Goal: Task Accomplishment & Management: Use online tool/utility

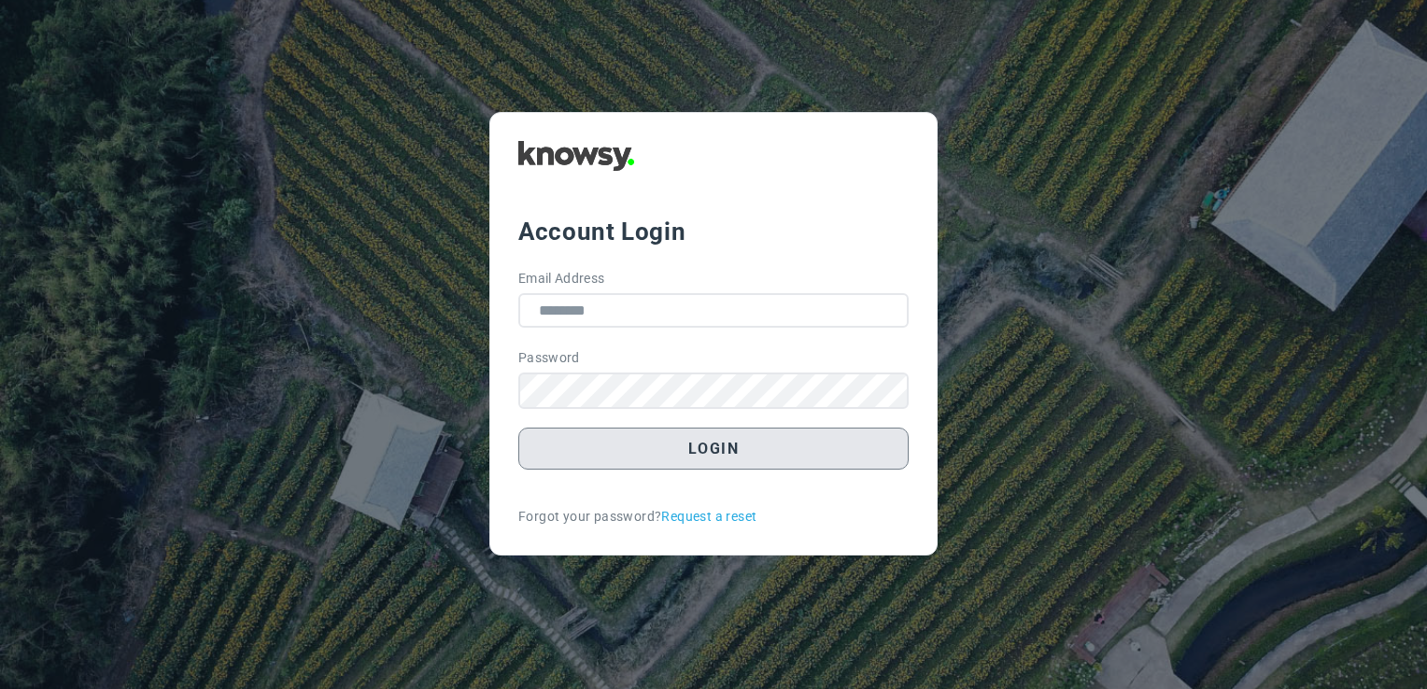
type input "**********"
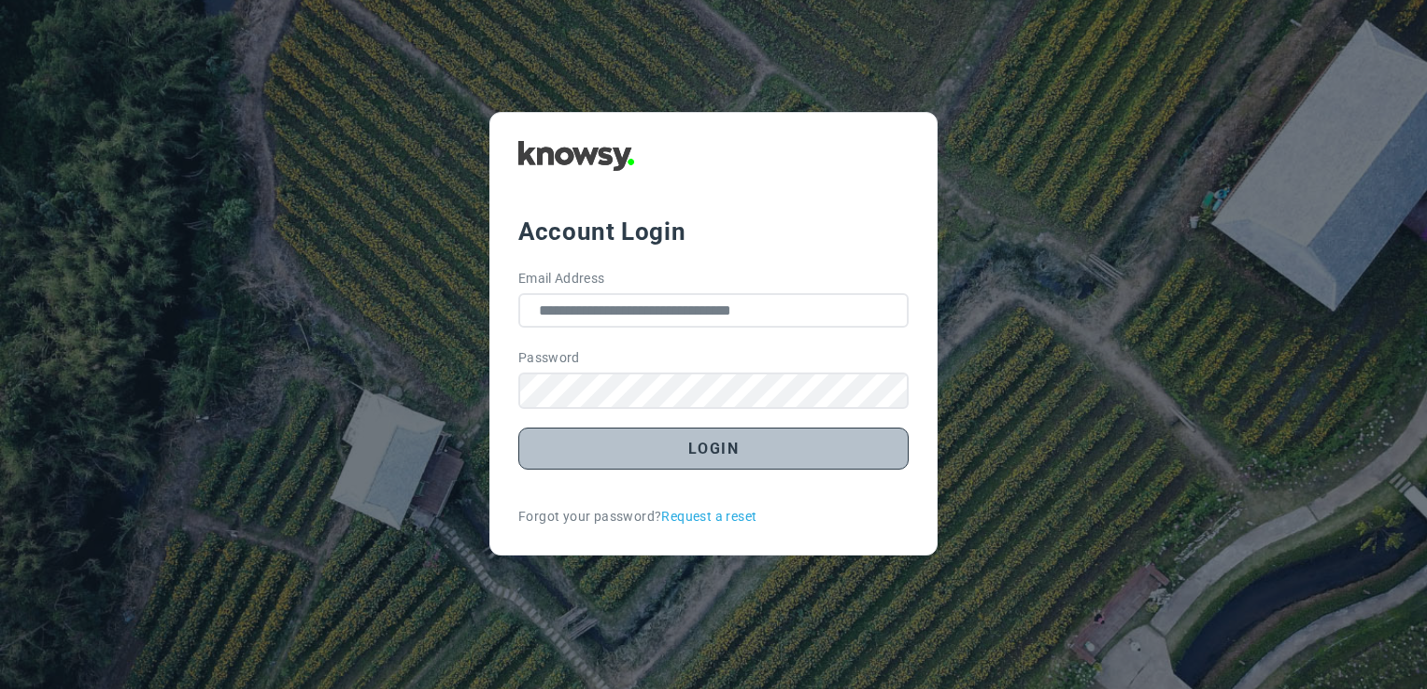
click at [740, 450] on button "Login" at bounding box center [713, 449] width 390 height 42
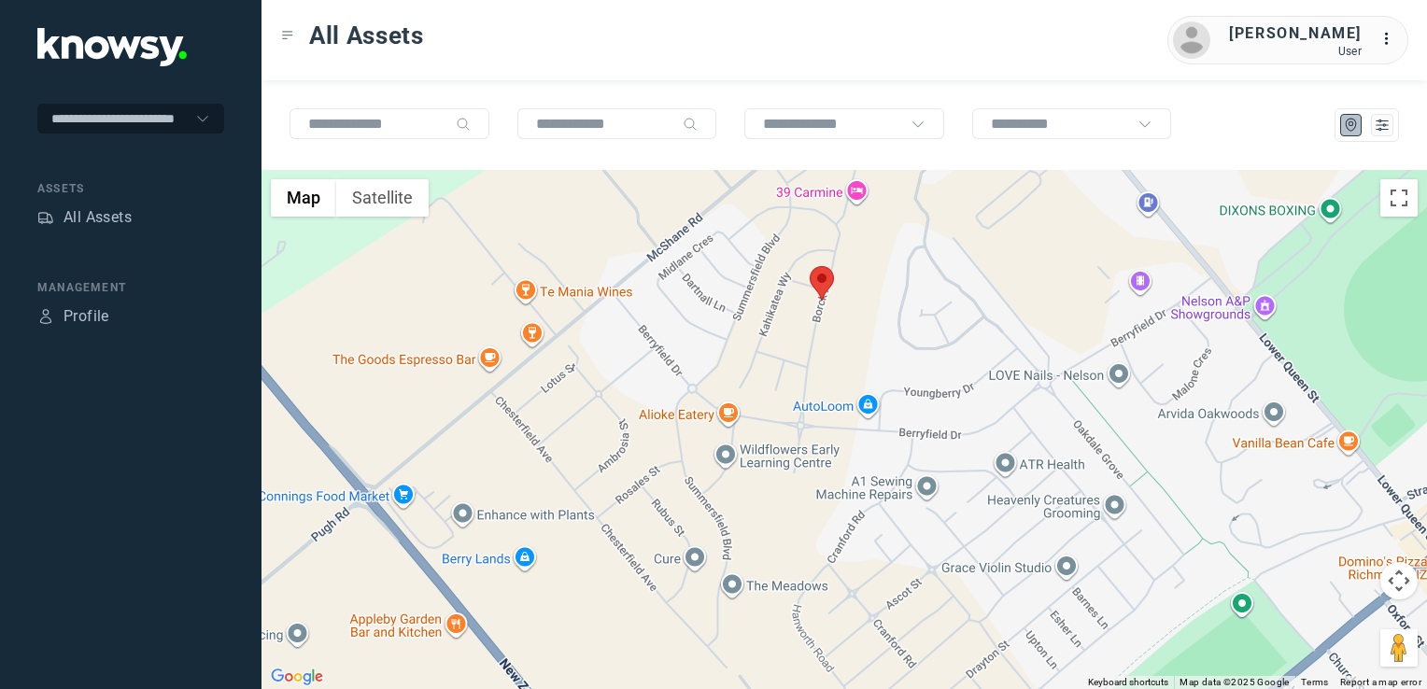
click at [818, 281] on img at bounding box center [822, 283] width 24 height 35
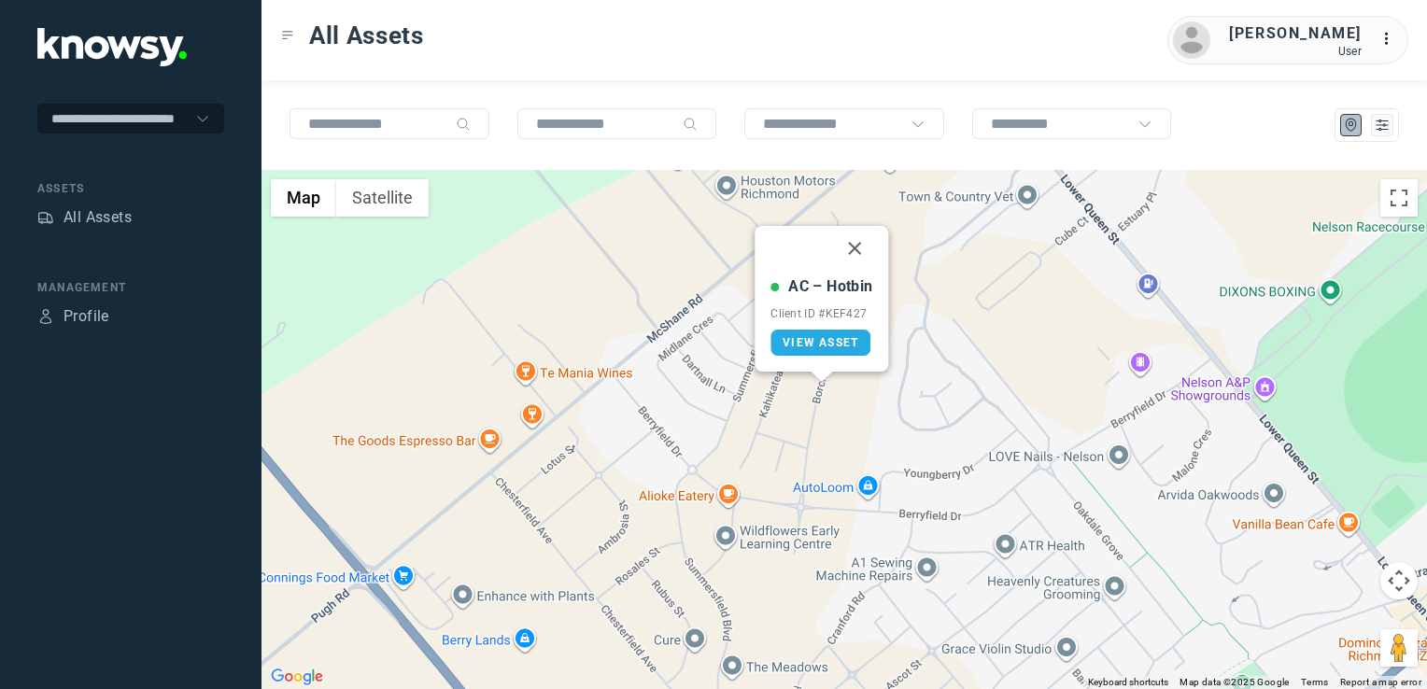
drag, startPoint x: 855, startPoint y: 251, endPoint x: 883, endPoint y: 312, distance: 66.8
click at [855, 251] on button "Close" at bounding box center [855, 248] width 45 height 45
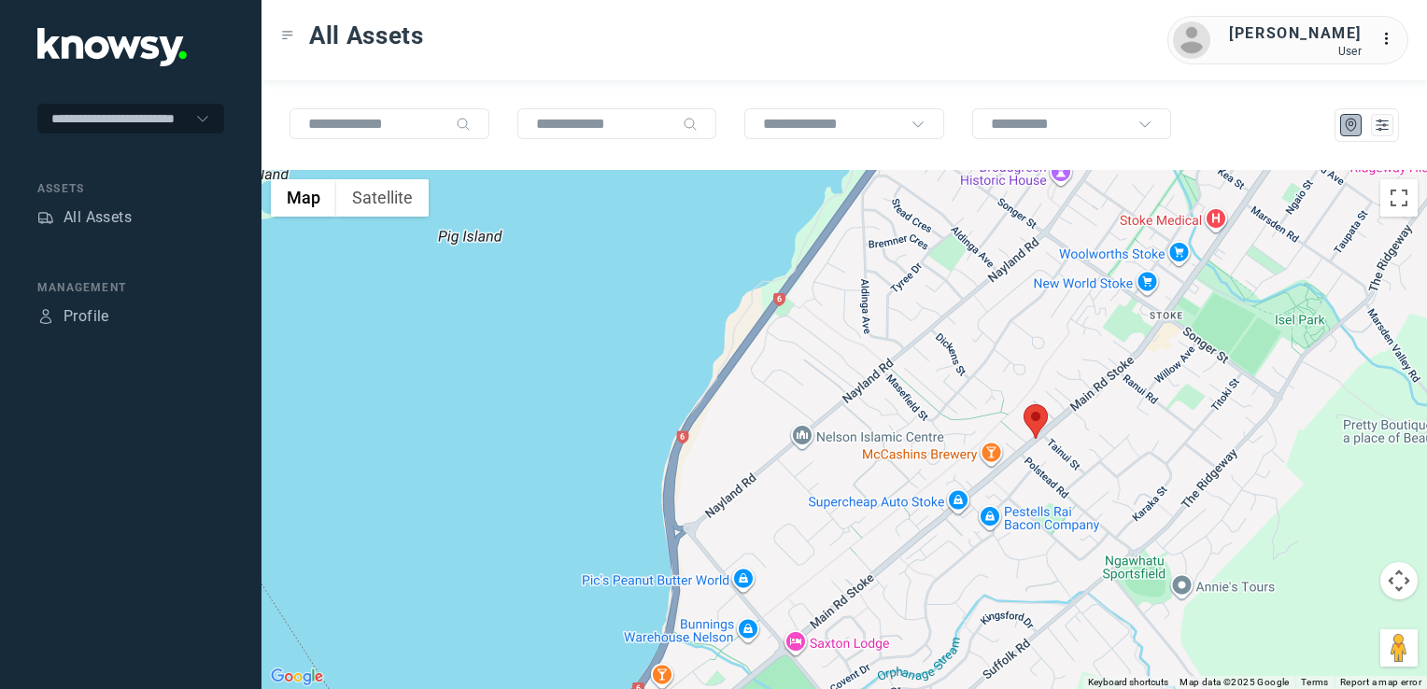
click at [1037, 420] on img at bounding box center [1035, 421] width 24 height 35
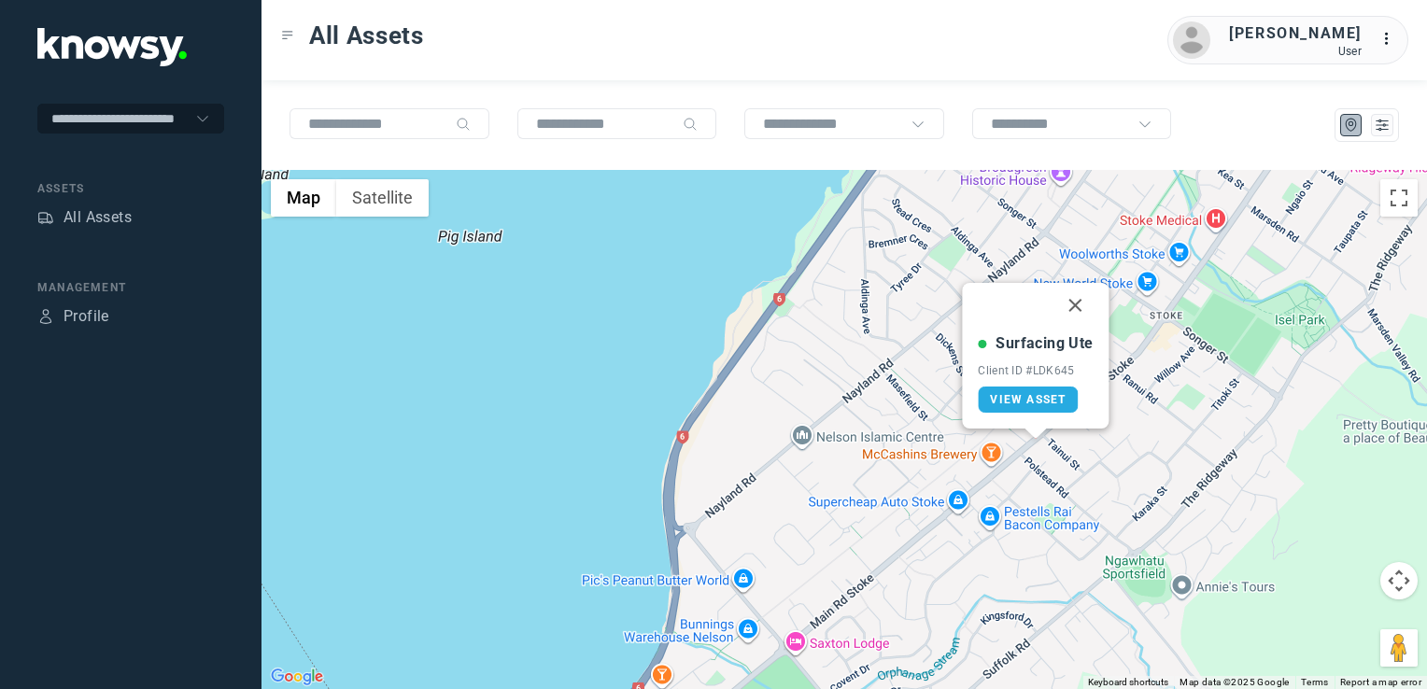
drag, startPoint x: 1071, startPoint y: 304, endPoint x: 1076, endPoint y: 341, distance: 36.7
click at [1071, 304] on button "Close" at bounding box center [1075, 305] width 45 height 45
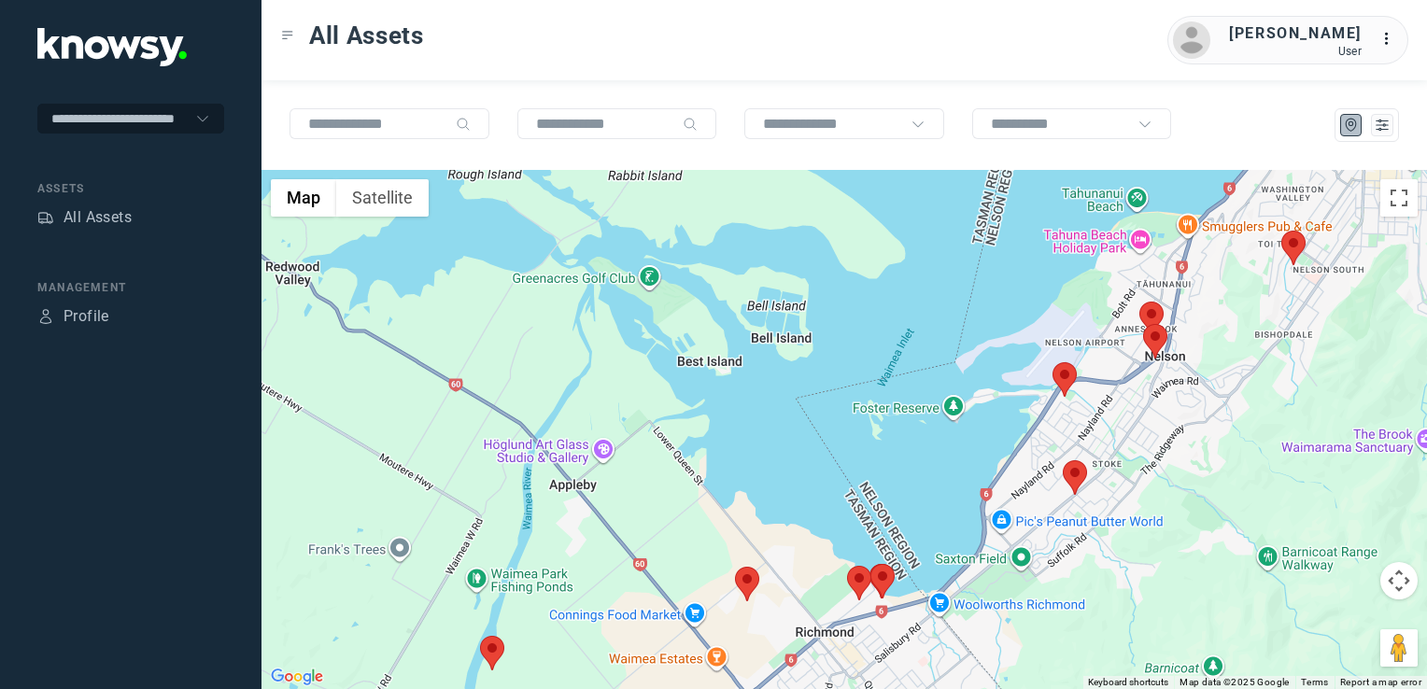
click at [1063, 380] on img at bounding box center [1064, 379] width 24 height 35
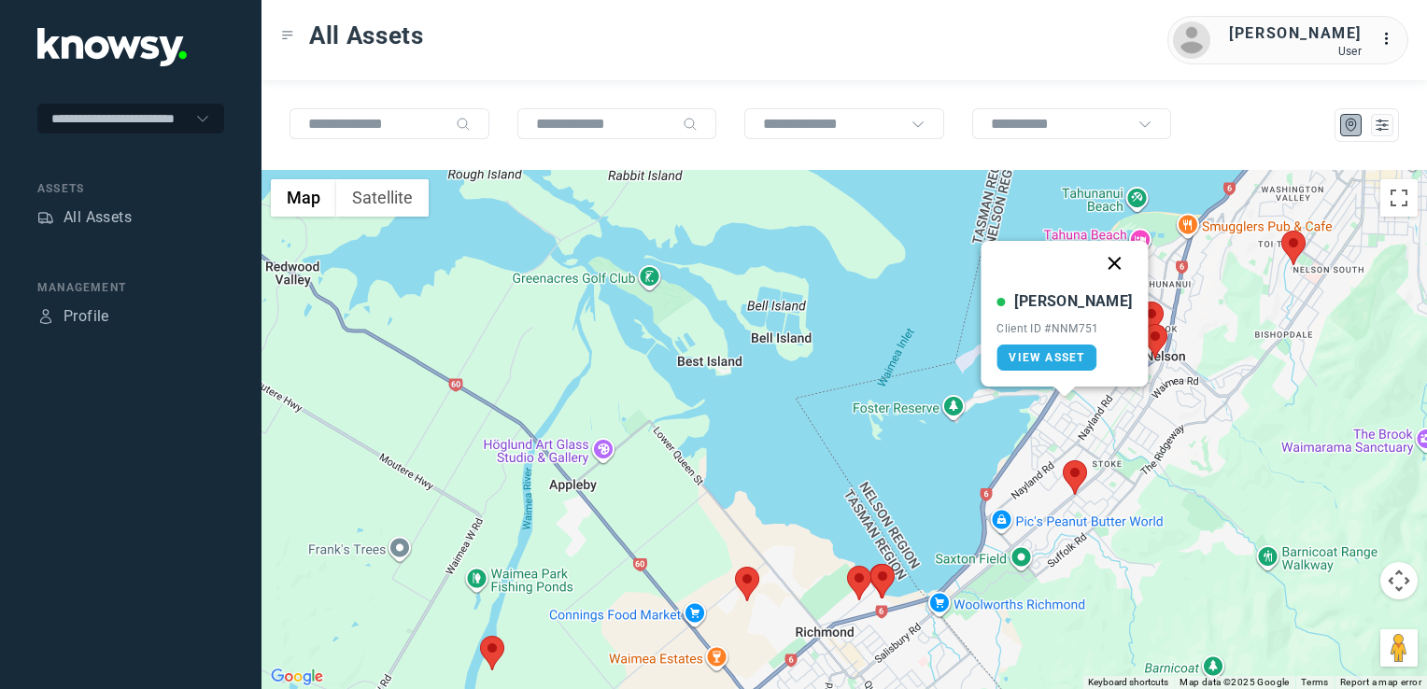
click at [1098, 257] on button "Close" at bounding box center [1114, 263] width 45 height 45
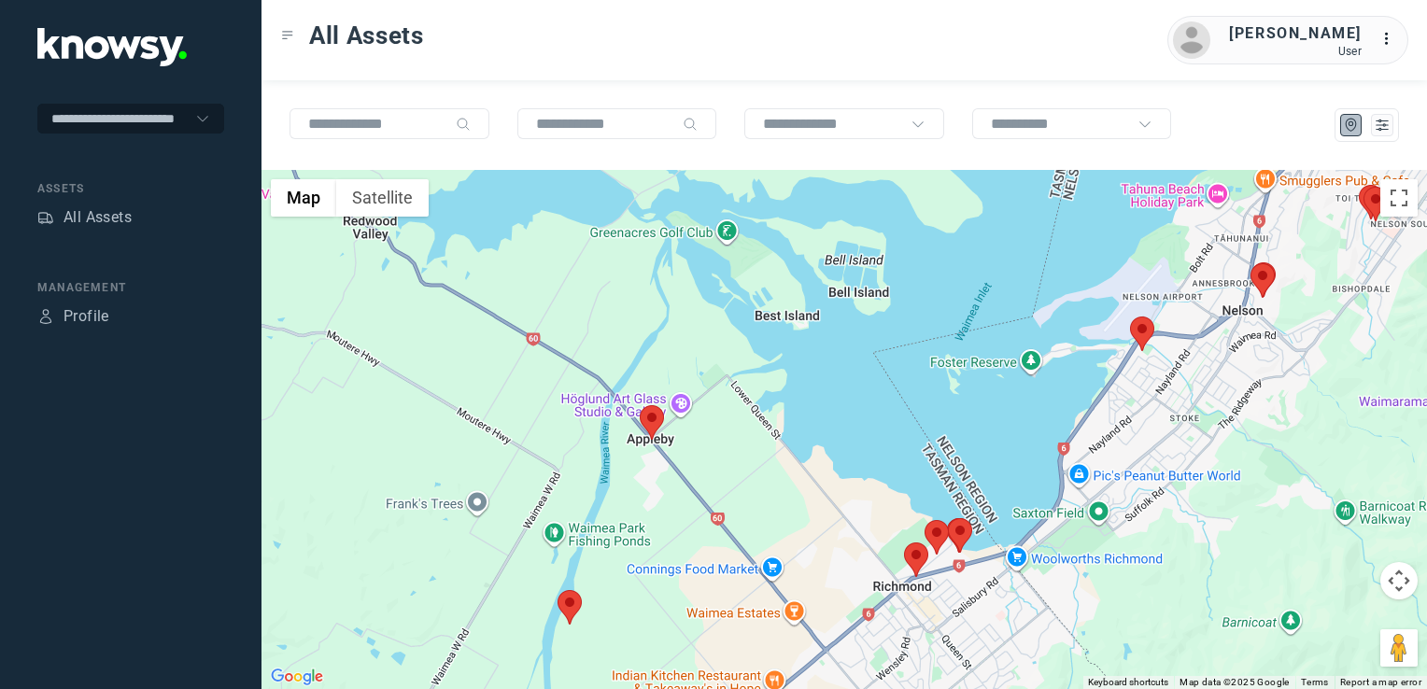
click at [651, 430] on img at bounding box center [652, 422] width 24 height 35
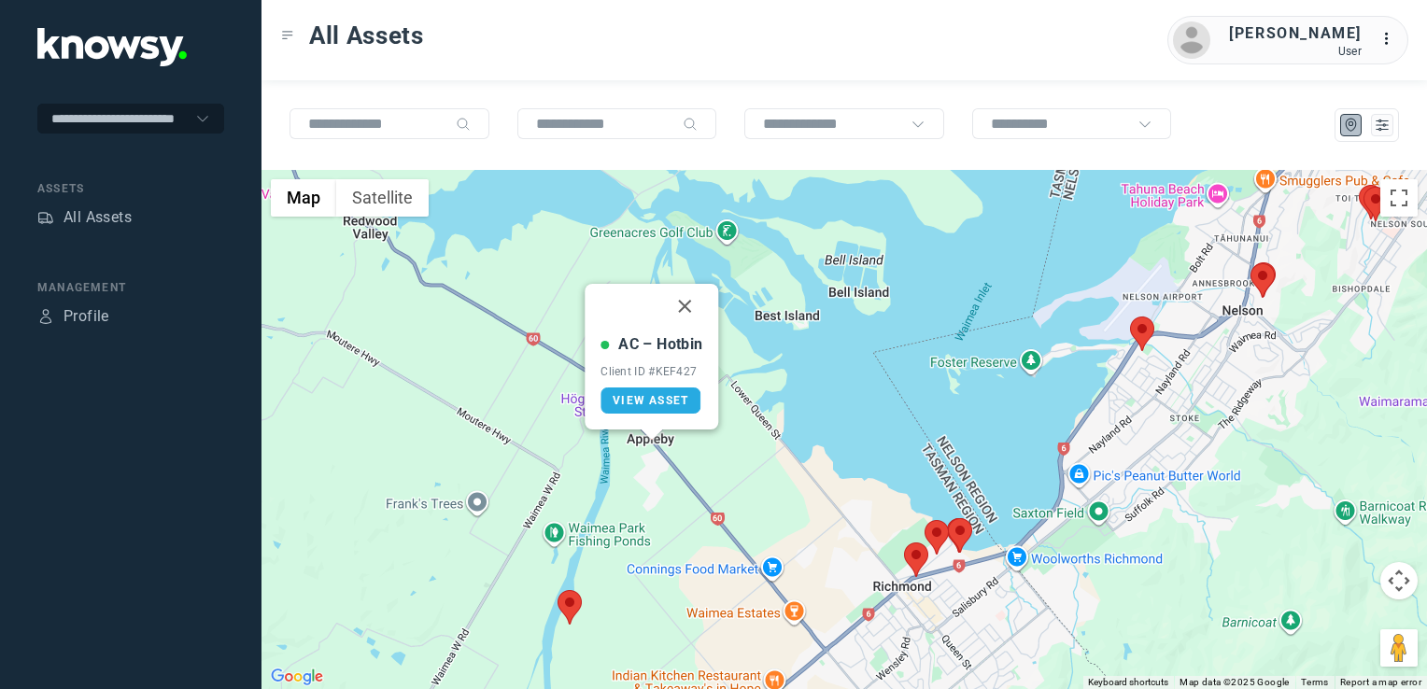
drag, startPoint x: 692, startPoint y: 304, endPoint x: 673, endPoint y: 329, distance: 30.6
click at [688, 307] on button "Close" at bounding box center [685, 306] width 45 height 45
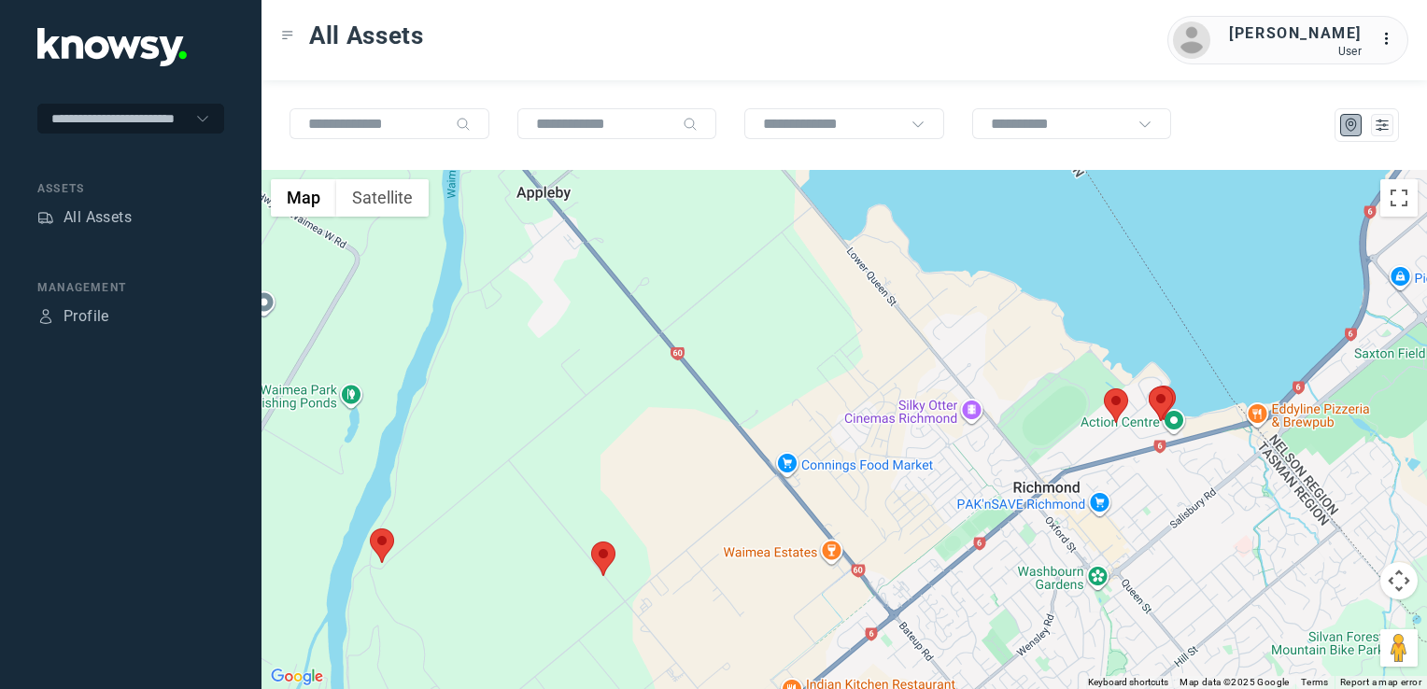
click at [600, 562] on img at bounding box center [603, 559] width 24 height 35
click at [608, 558] on img at bounding box center [601, 559] width 24 height 35
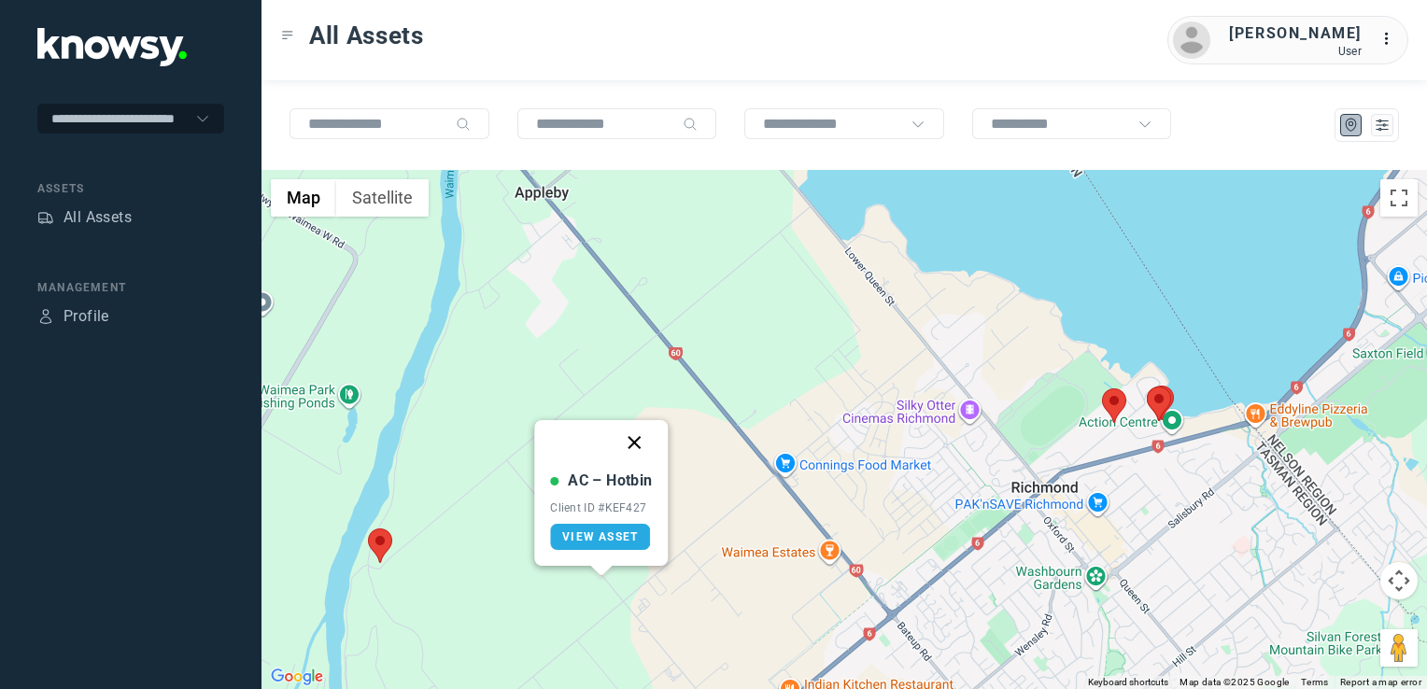
click at [639, 437] on button "Close" at bounding box center [635, 442] width 45 height 45
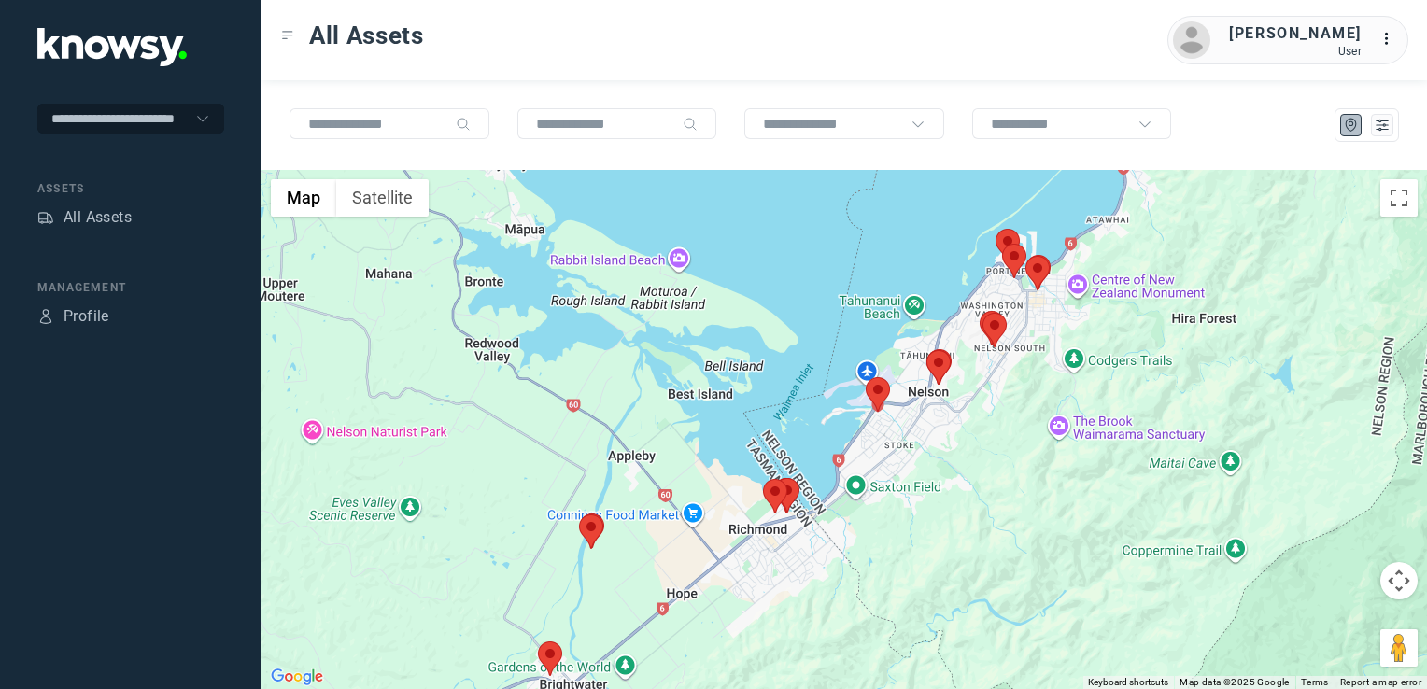
click at [665, 551] on div at bounding box center [843, 429] width 1165 height 519
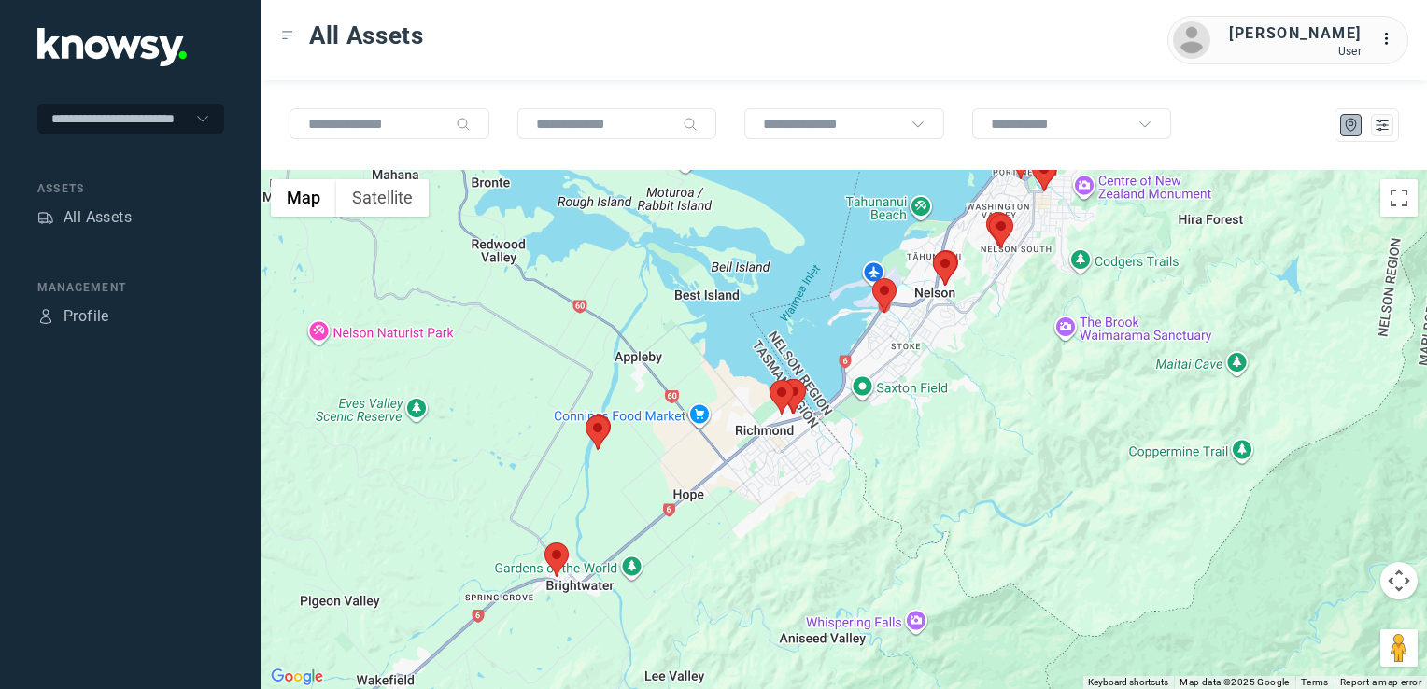
click at [548, 553] on img at bounding box center [556, 560] width 24 height 35
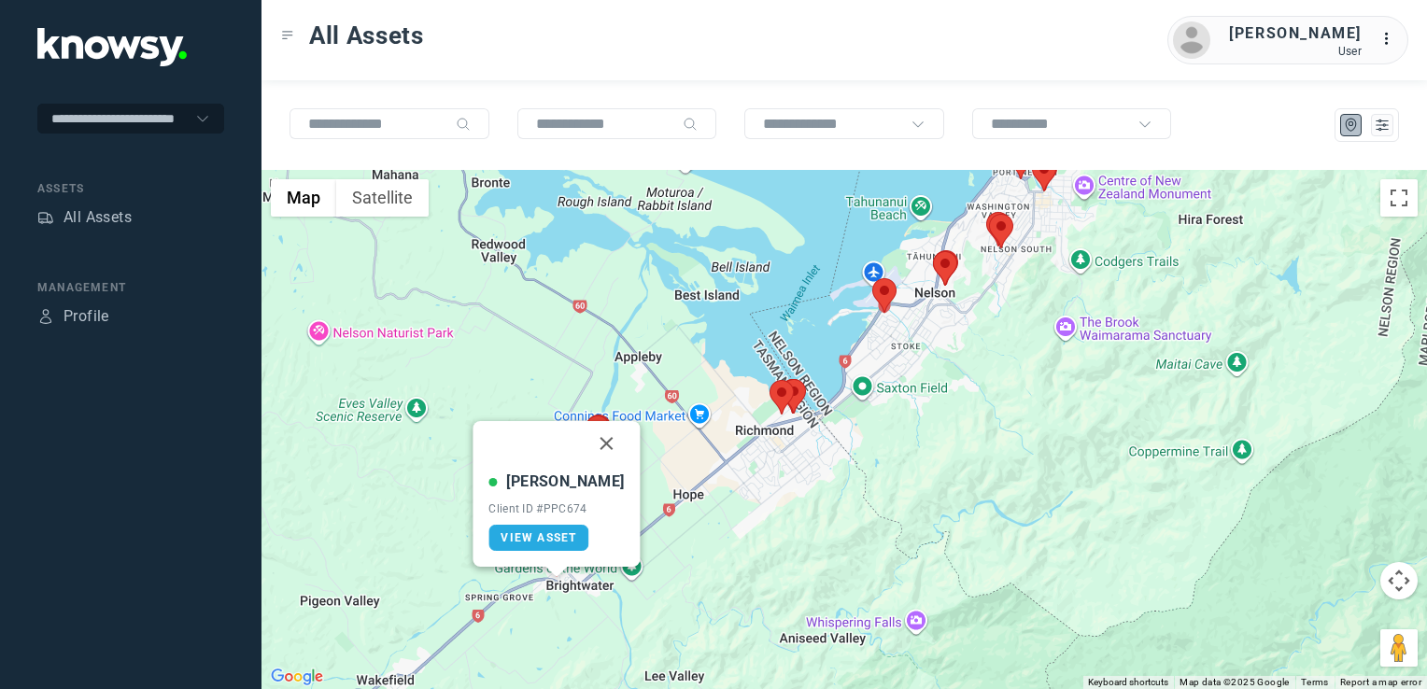
drag, startPoint x: 582, startPoint y: 443, endPoint x: 608, endPoint y: 458, distance: 30.1
click at [585, 443] on button "Close" at bounding box center [607, 443] width 45 height 45
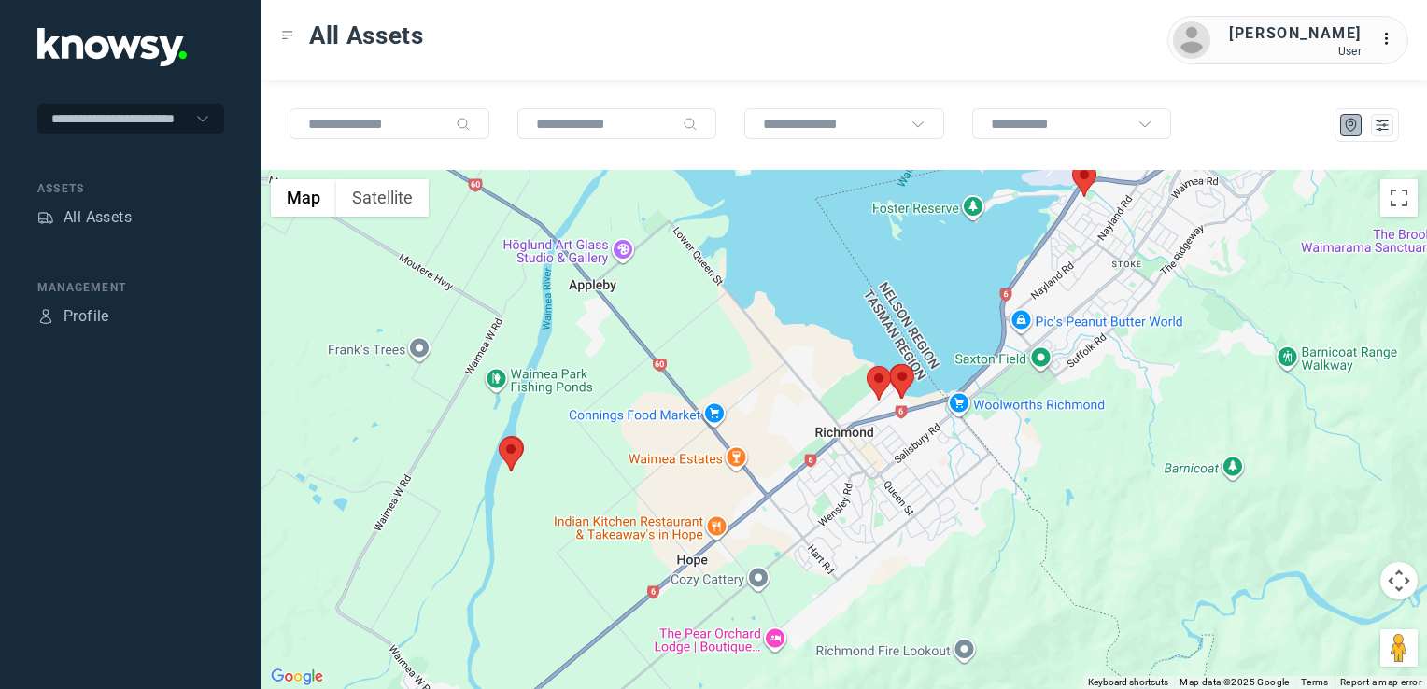
click at [676, 455] on div "To navigate, press the arrow keys." at bounding box center [843, 429] width 1165 height 519
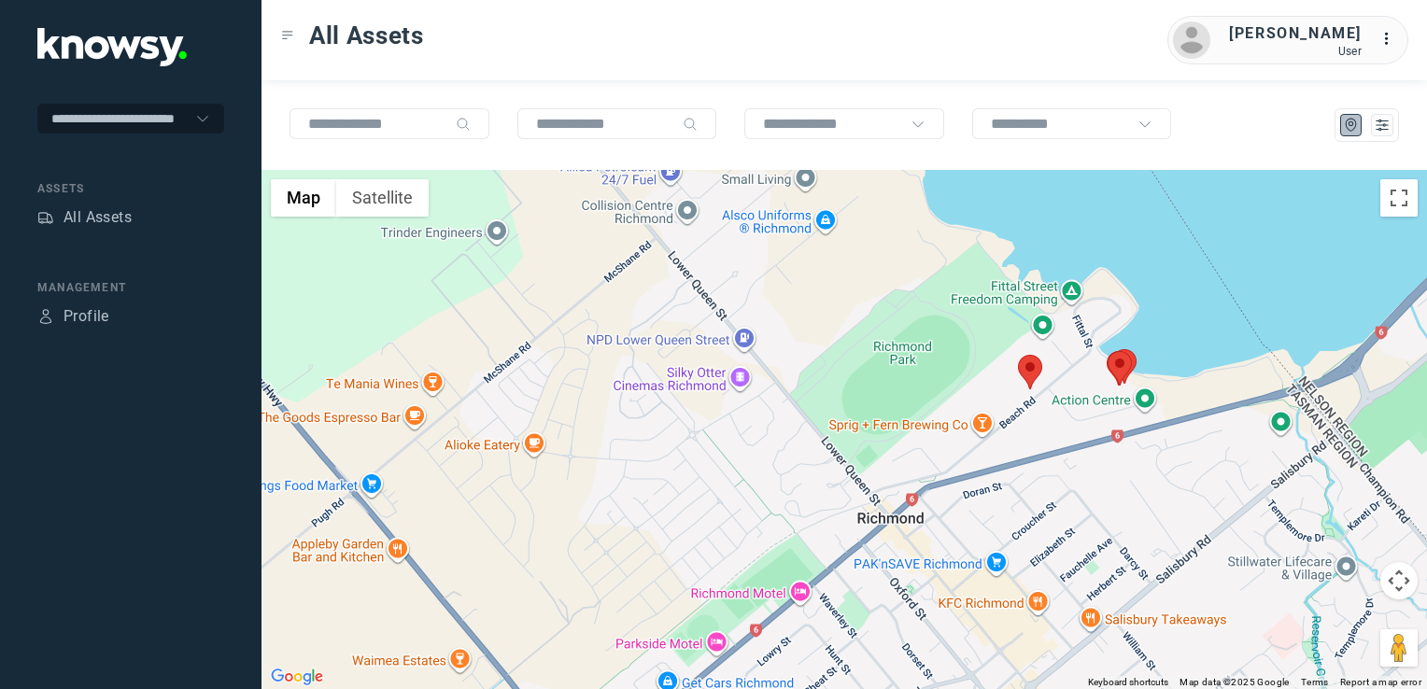
drag, startPoint x: 911, startPoint y: 422, endPoint x: 879, endPoint y: 449, distance: 42.4
click at [879, 449] on div at bounding box center [843, 429] width 1165 height 519
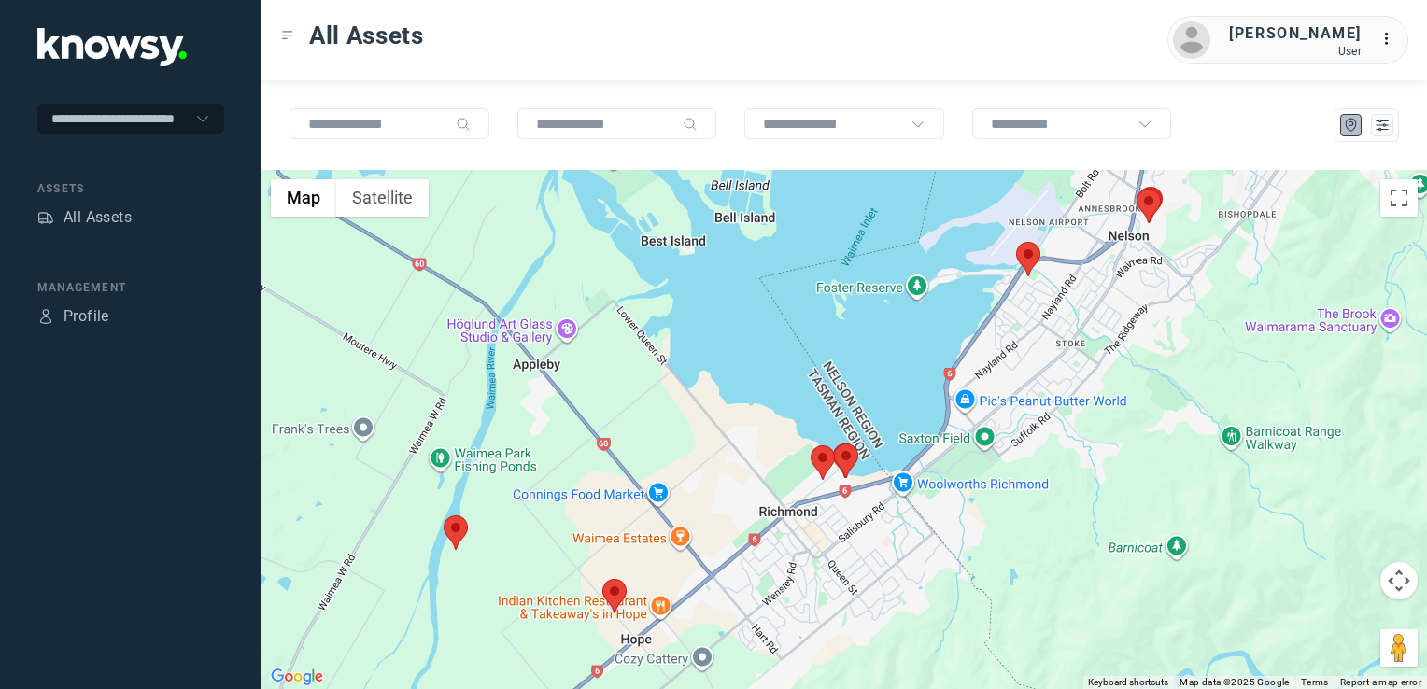
click at [619, 596] on img at bounding box center [614, 596] width 24 height 35
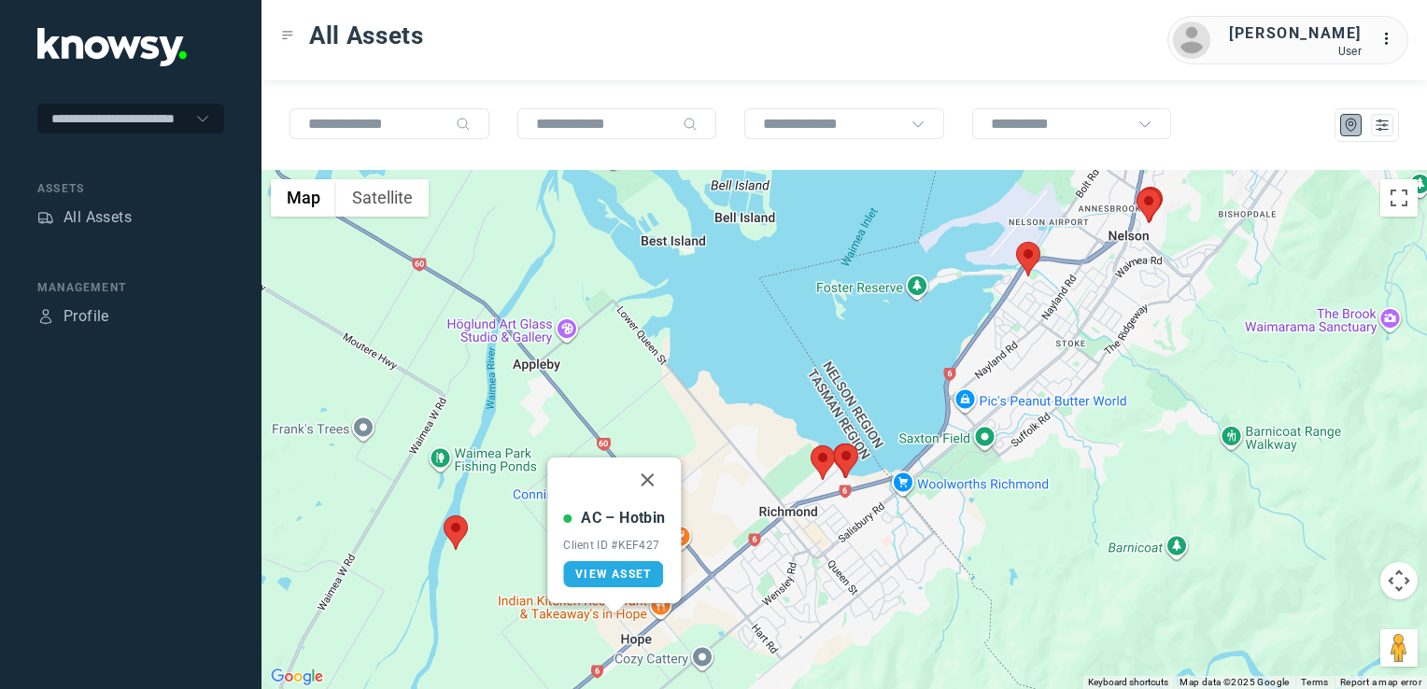
drag, startPoint x: 651, startPoint y: 483, endPoint x: 643, endPoint y: 522, distance: 39.9
click at [651, 483] on button "Close" at bounding box center [648, 480] width 45 height 45
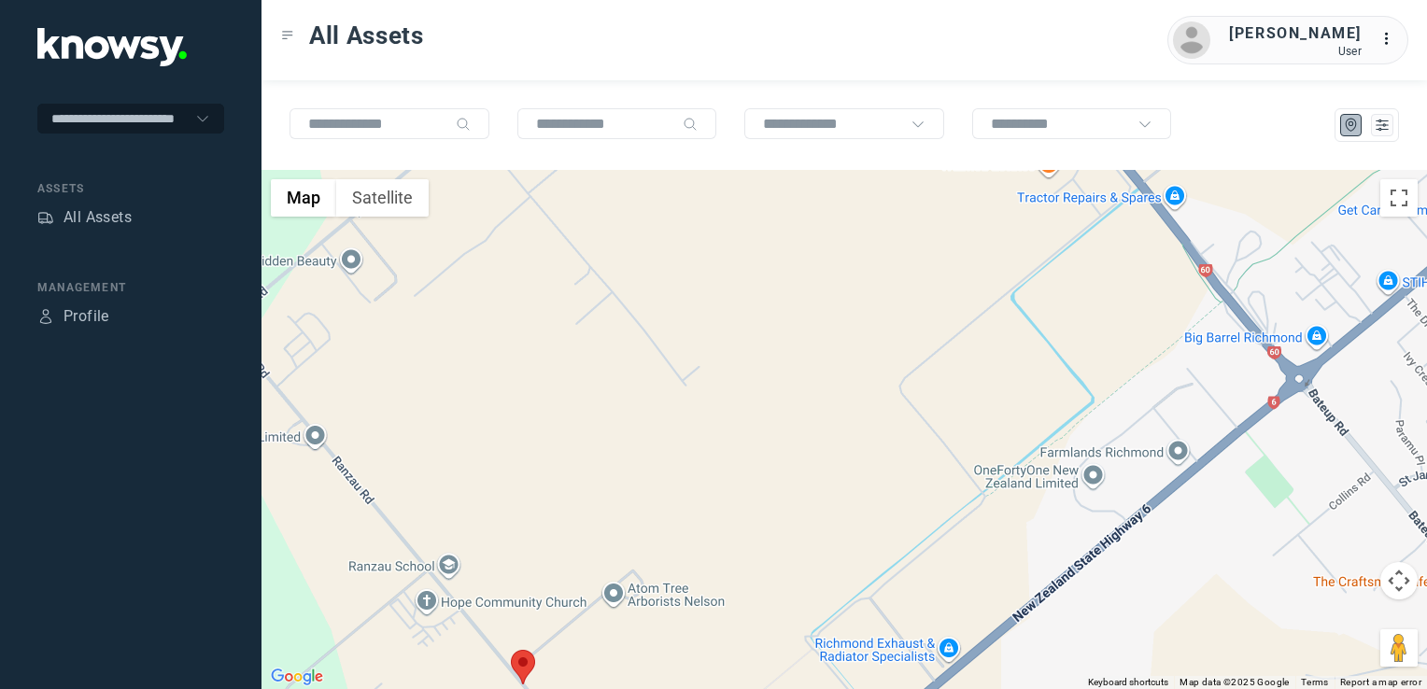
drag, startPoint x: 678, startPoint y: 634, endPoint x: 713, endPoint y: 594, distance: 53.6
click at [711, 596] on div "To navigate, press the arrow keys." at bounding box center [843, 429] width 1165 height 519
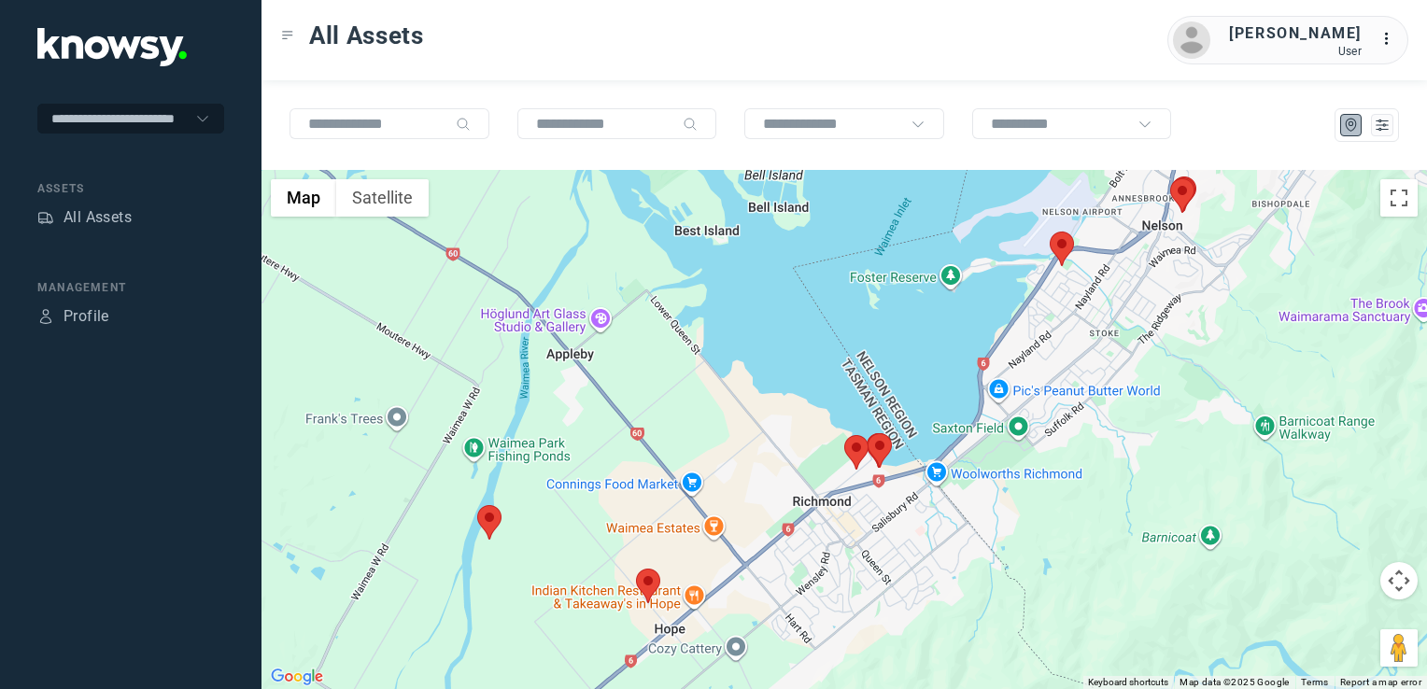
drag, startPoint x: 599, startPoint y: 638, endPoint x: 624, endPoint y: 548, distance: 93.1
click at [623, 557] on div at bounding box center [843, 429] width 1165 height 519
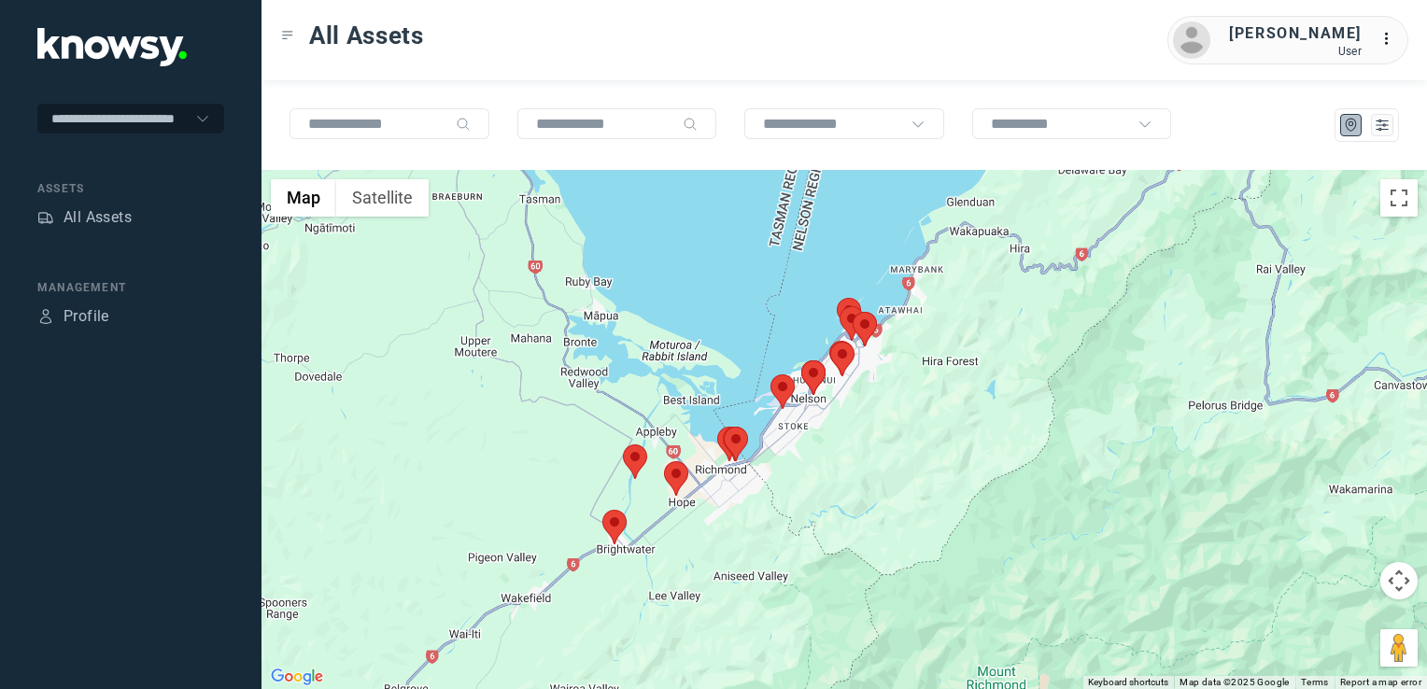
drag, startPoint x: 602, startPoint y: 585, endPoint x: 686, endPoint y: 525, distance: 103.7
click at [670, 538] on div at bounding box center [843, 429] width 1165 height 519
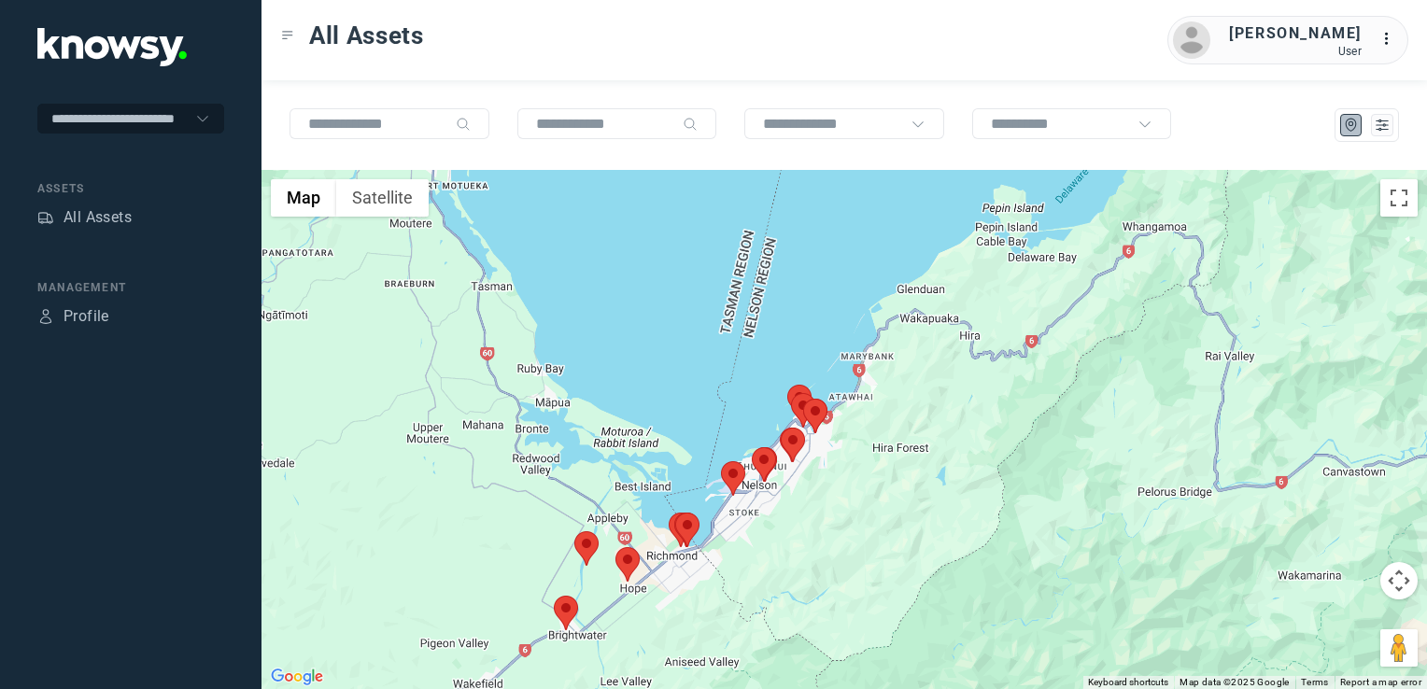
drag, startPoint x: 707, startPoint y: 497, endPoint x: 571, endPoint y: 646, distance: 201.6
click at [571, 648] on div at bounding box center [843, 429] width 1165 height 519
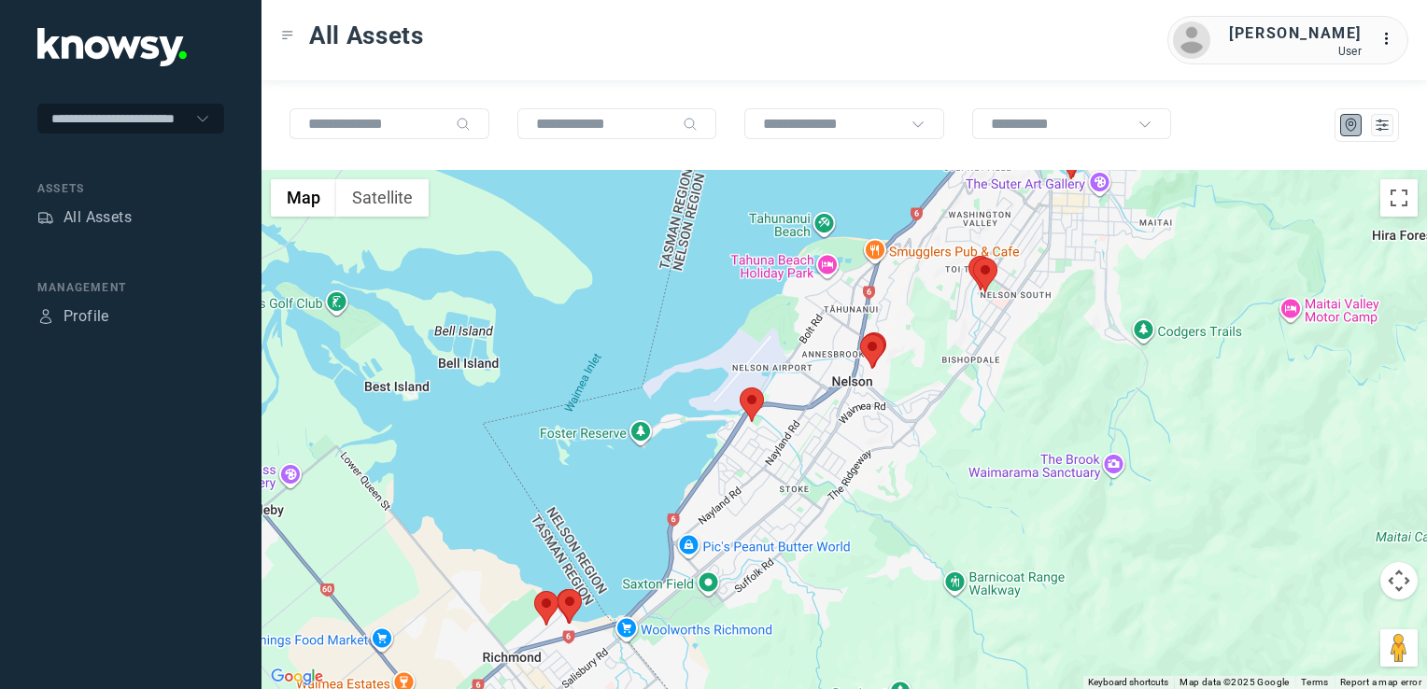
click at [875, 357] on img at bounding box center [872, 351] width 24 height 35
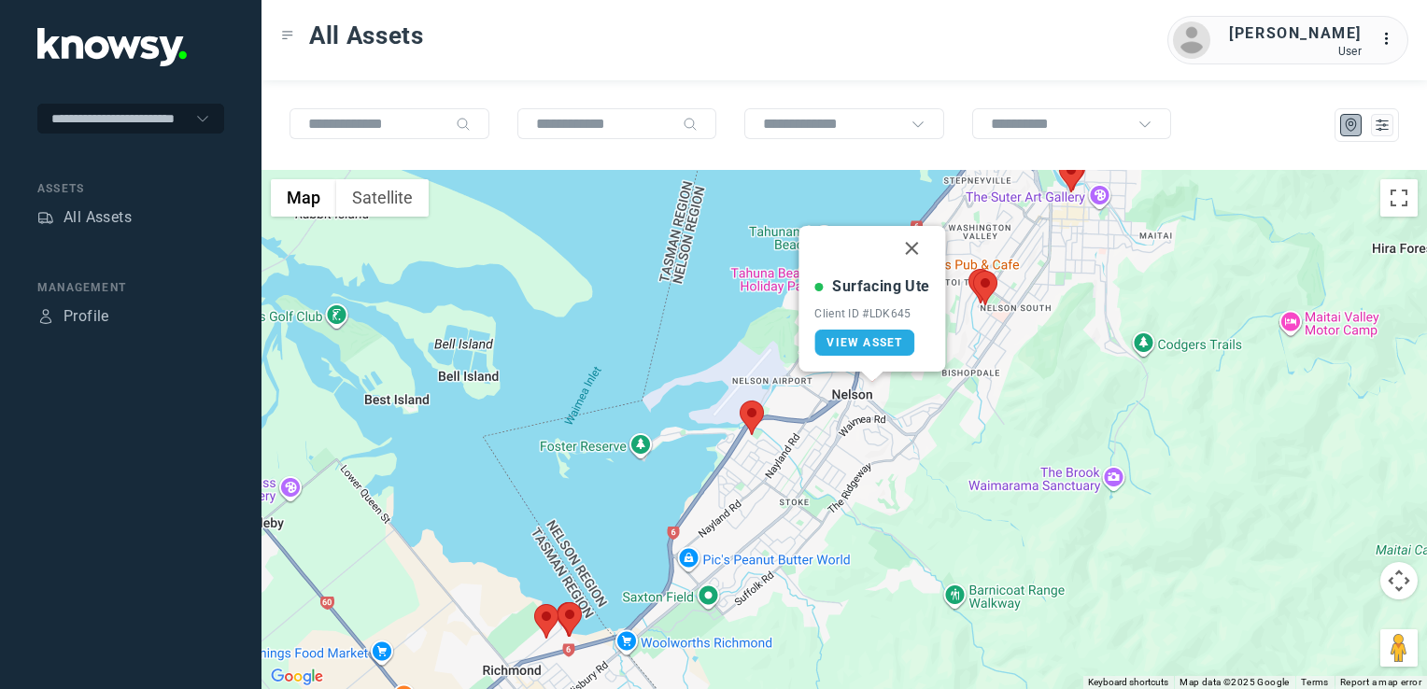
click at [909, 254] on button "Close" at bounding box center [912, 248] width 45 height 45
